Goal: Find specific page/section: Find specific page/section

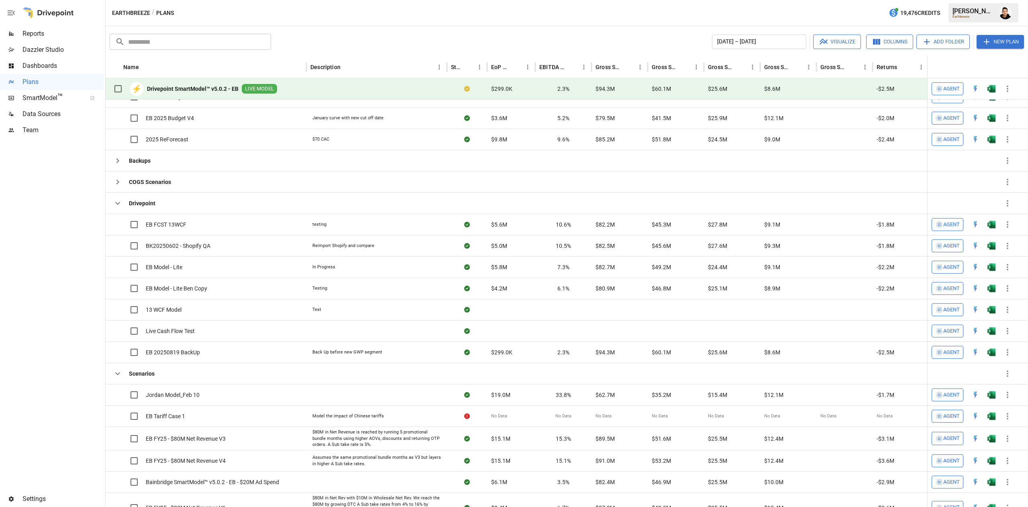
scroll to position [124, 0]
click at [993, 37] on img "Open in Excel" at bounding box center [992, 33] width 8 height 8
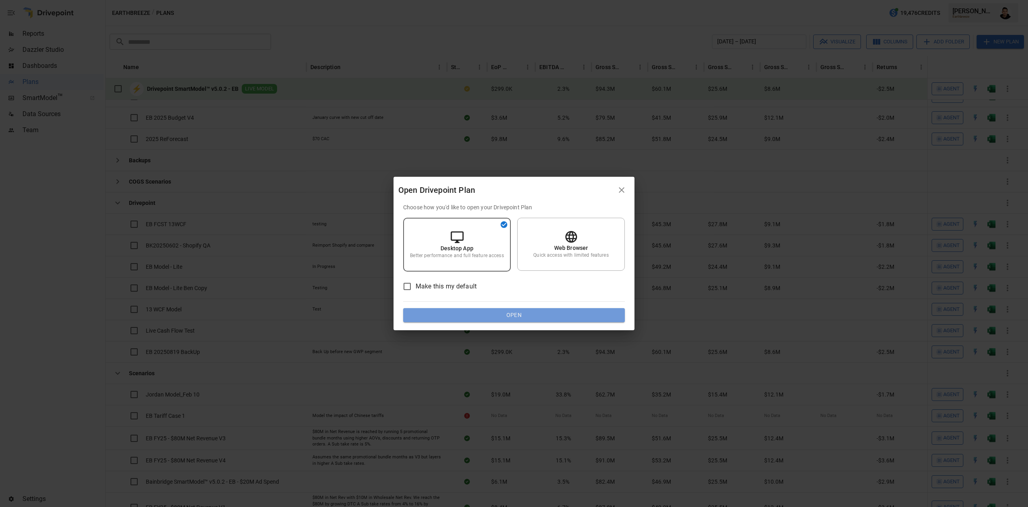
click at [580, 309] on button "Open" at bounding box center [514, 315] width 222 height 14
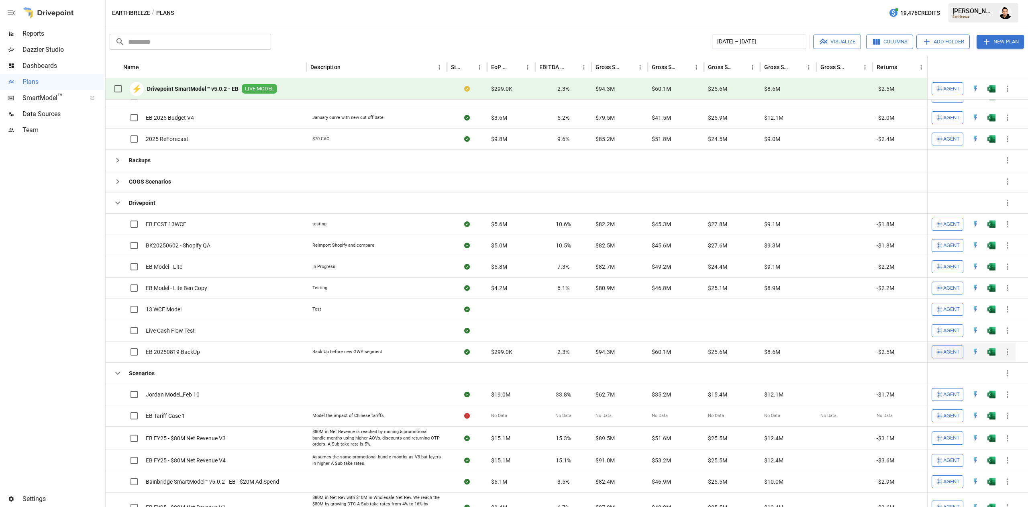
click at [994, 37] on img "Open in Excel" at bounding box center [992, 33] width 8 height 8
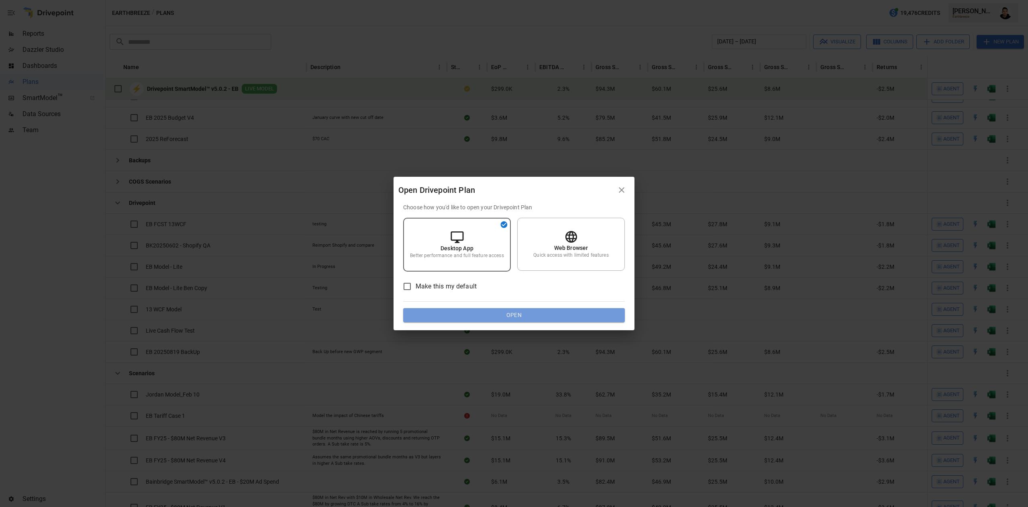
click at [572, 313] on button "Open" at bounding box center [514, 315] width 222 height 14
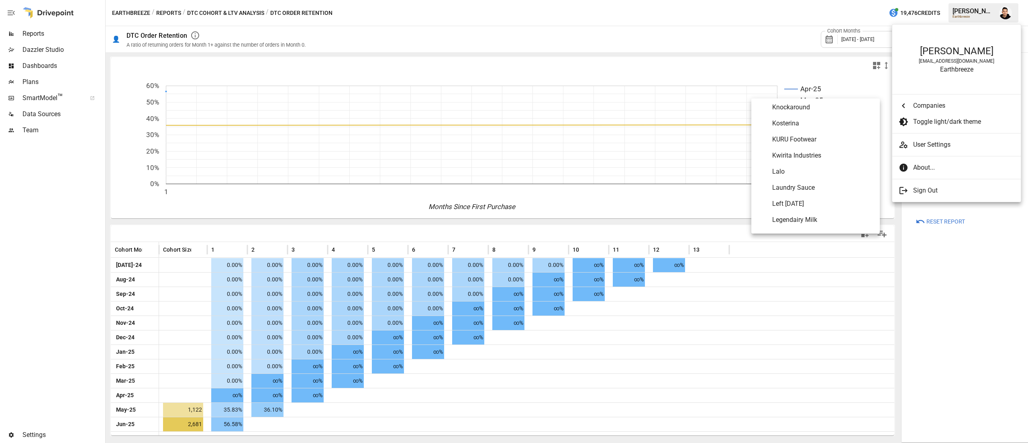
scroll to position [2434, 0]
click at [810, 176] on Sauce "Laundry Sauce" at bounding box center [815, 182] width 129 height 16
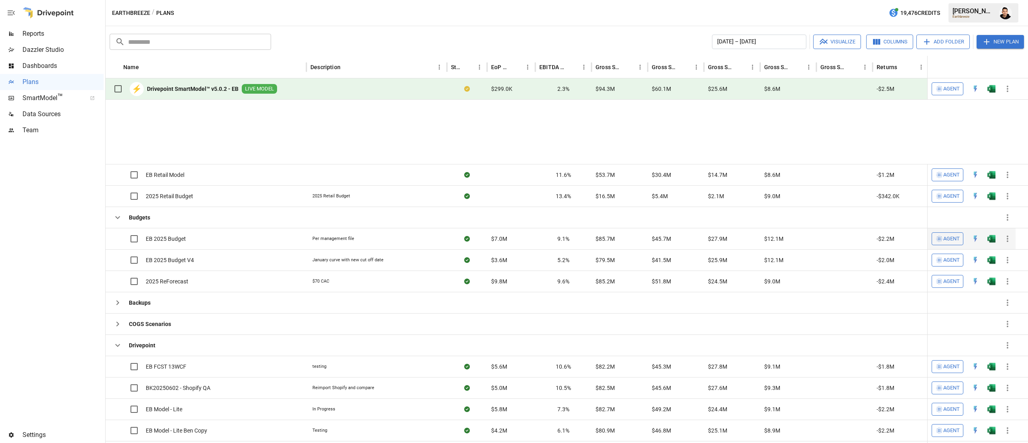
scroll to position [124, 0]
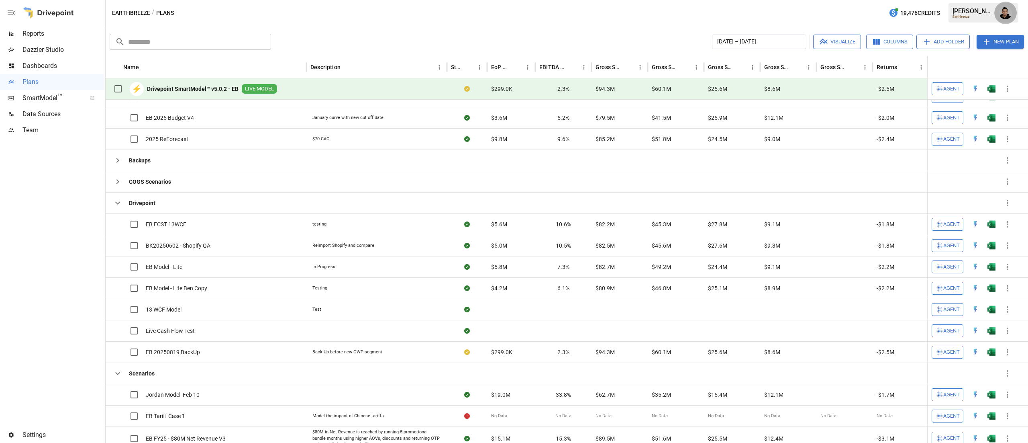
click at [1000, 17] on img "Francisco Sanchez" at bounding box center [1005, 12] width 13 height 13
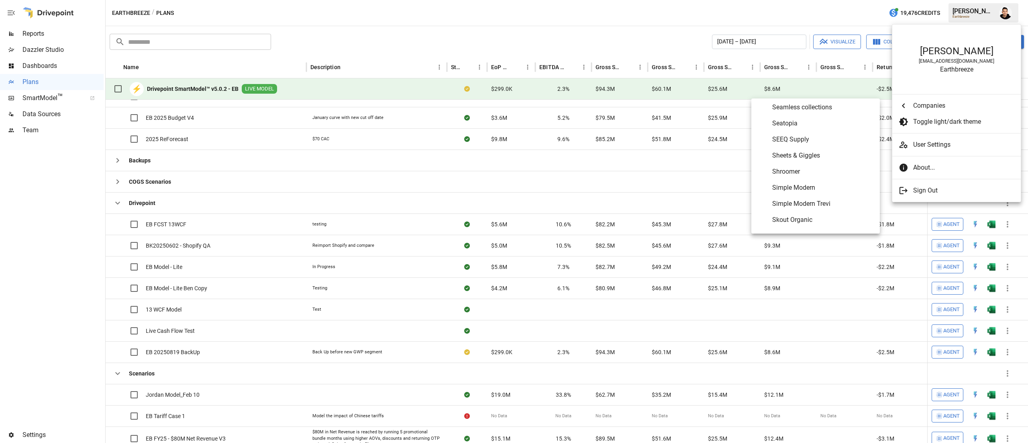
scroll to position [3868, 0]
click at [808, 204] on li "Slumberkins" at bounding box center [815, 210] width 129 height 16
